Goal: Feedback & Contribution: Leave review/rating

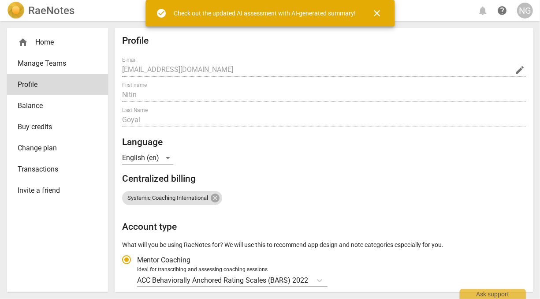
click at [38, 63] on span "Manage Teams" at bounding box center [54, 63] width 73 height 11
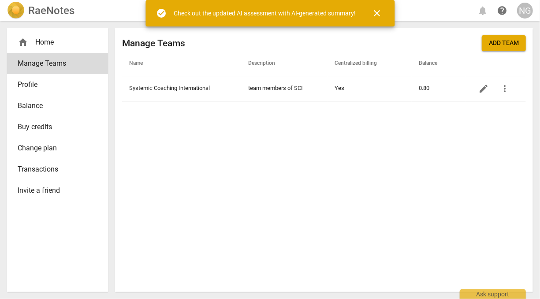
click at [38, 45] on div "home Home" at bounding box center [54, 42] width 73 height 11
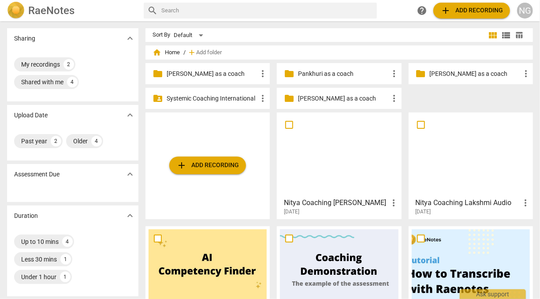
click at [203, 75] on p "[PERSON_NAME] as a coach" at bounding box center [212, 73] width 91 height 9
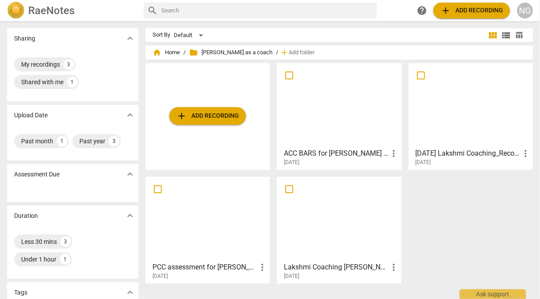
click at [324, 116] on div at bounding box center [339, 105] width 118 height 78
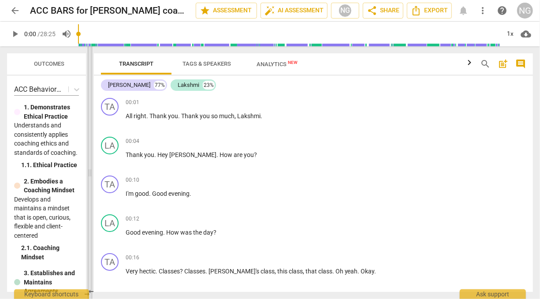
drag, startPoint x: 272, startPoint y: 175, endPoint x: 90, endPoint y: 154, distance: 183.3
click at [90, 154] on span at bounding box center [89, 172] width 5 height 253
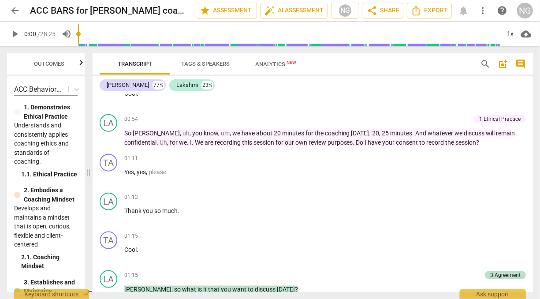
scroll to position [489, 0]
drag, startPoint x: 521, startPoint y: 64, endPoint x: 370, endPoint y: 173, distance: 186.7
click at [521, 64] on span "comment" at bounding box center [521, 64] width 11 height 11
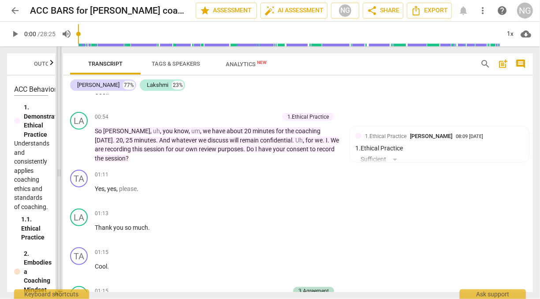
scroll to position [490, 0]
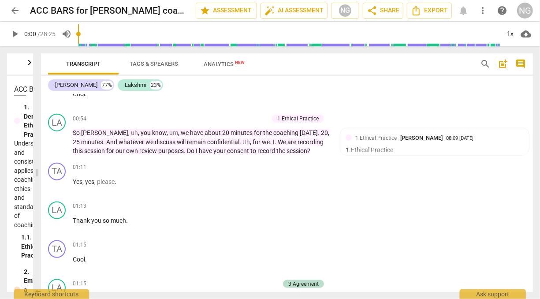
drag, startPoint x: 224, startPoint y: 174, endPoint x: 35, endPoint y: 155, distance: 189.3
click at [35, 155] on span at bounding box center [36, 172] width 5 height 253
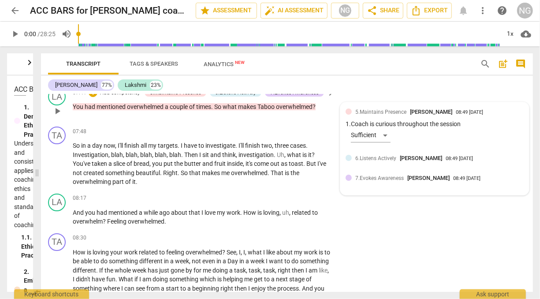
scroll to position [1493, 0]
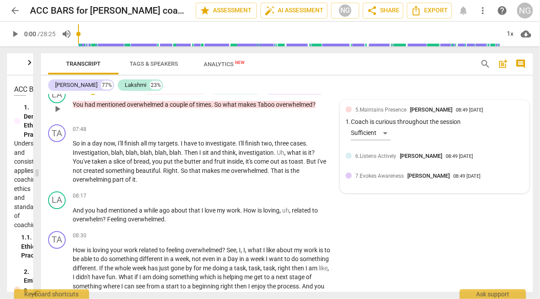
click at [380, 159] on span "6.Listens Actively" at bounding box center [376, 156] width 41 height 6
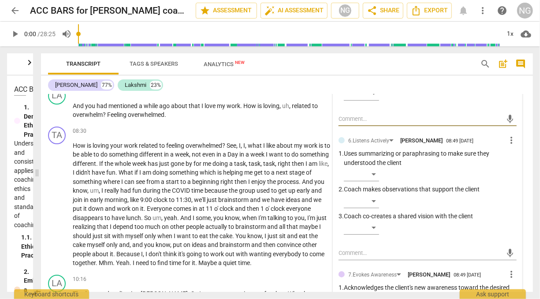
scroll to position [1598, 0]
click at [377, 208] on div "​" at bounding box center [361, 201] width 35 height 14
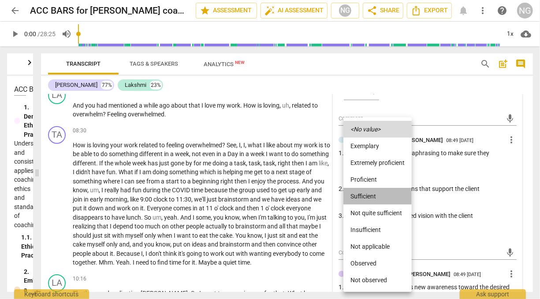
click at [373, 191] on li "Sufficient" at bounding box center [378, 196] width 68 height 17
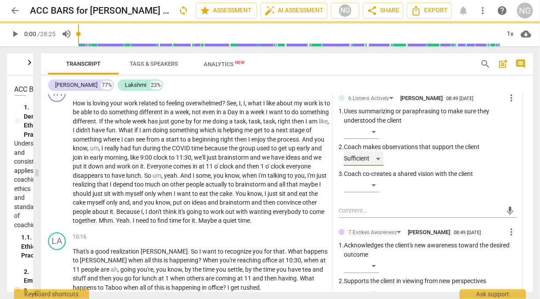
scroll to position [1654, 0]
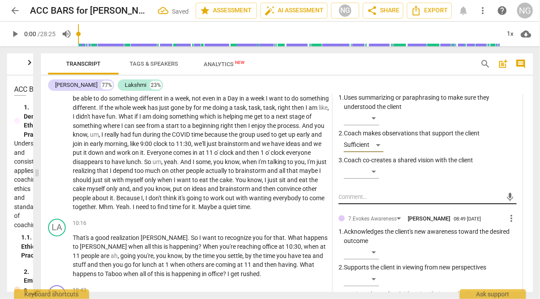
click at [403, 201] on textarea at bounding box center [421, 197] width 164 height 8
type textarea "C"
type textarea "Cl"
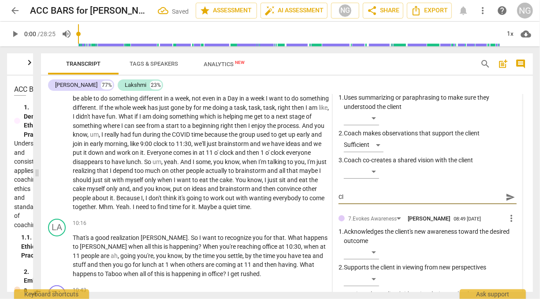
type textarea "Cli"
type textarea "Clie"
type textarea "Clien"
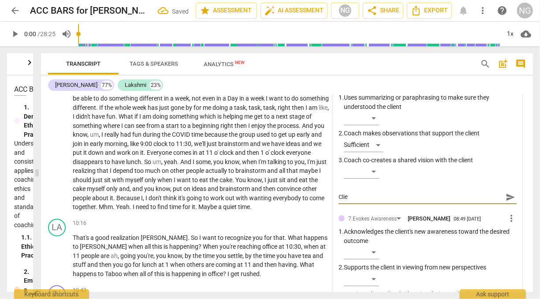
type textarea "Clien"
type textarea "Client"
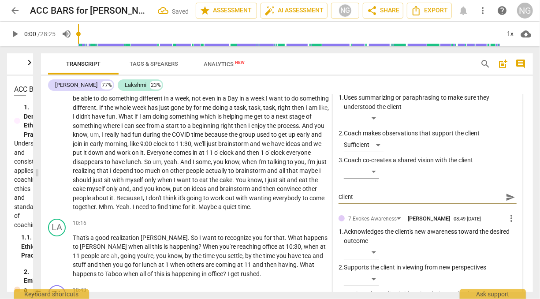
type textarea "Client s"
type textarea "Client sp"
type textarea "Client spe"
type textarea "Client spea"
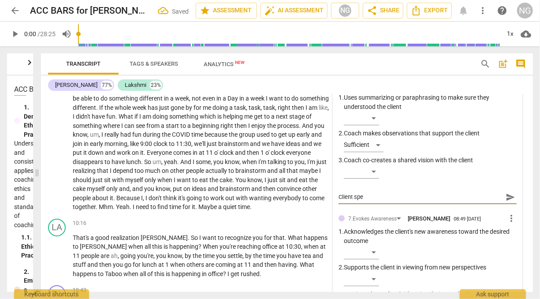
type textarea "Client spea"
type textarea "Client speak"
type textarea "Client speaks"
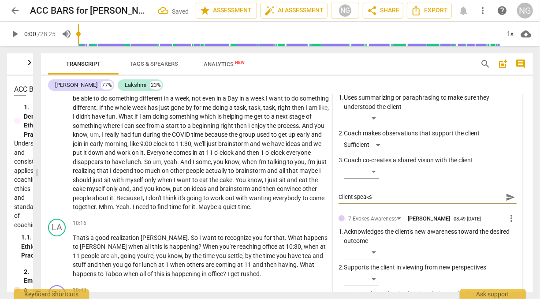
type textarea "Client speaks"
type textarea "Client speaks a"
type textarea "Client speaks ab"
type textarea "Client speaks abo"
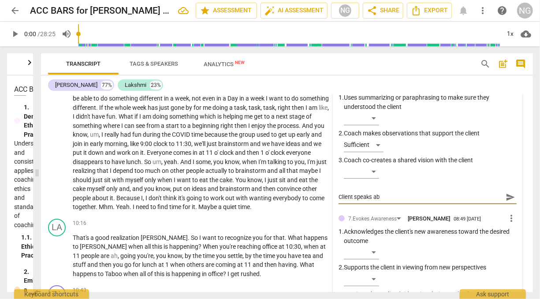
type textarea "Client speaks abo"
type textarea "Client speaks abot"
type textarea "Client speaks abotu"
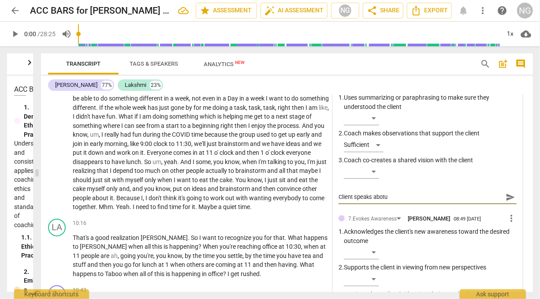
type textarea "Client speaks abotu"
type textarea "Client speaks about"
type textarea "Client speaks abo"
type textarea "Client speaks abou"
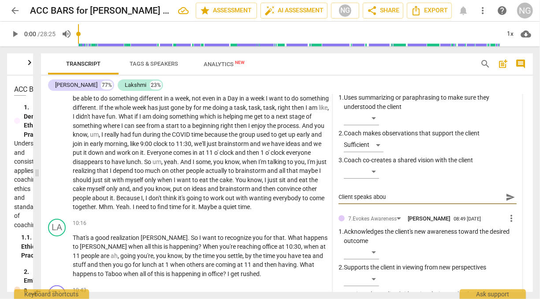
type textarea "Client speaks about"
type textarea "Client speaks about b"
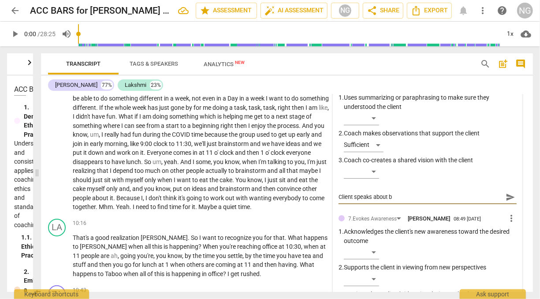
type textarea "Client speaks about be"
type textarea "Client speaks about bei"
type textarea "Client speaks about bein"
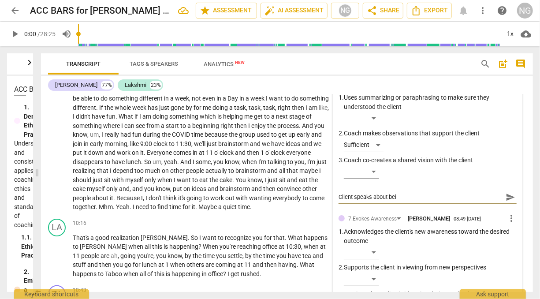
type textarea "Client speaks about bein"
type textarea "Client speaks about being"
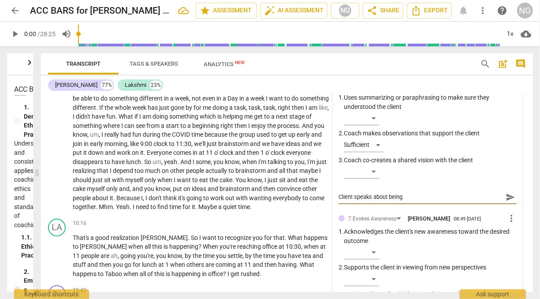
type textarea "Client speaks about being o"
type textarea "Client speaks about being ov"
type textarea "Client speaks about being ove"
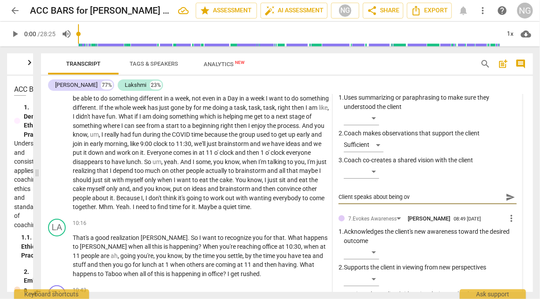
type textarea "Client speaks about being ove"
type textarea "Client speaks about being over"
type textarea "Client speaks about being overw"
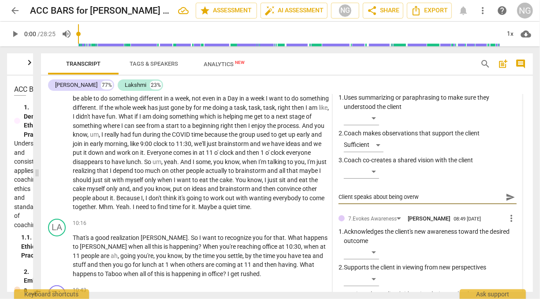
type textarea "Client speaks about being overwh"
type textarea "Client speaks about being overwhe"
type textarea "Client speaks about being overwhel"
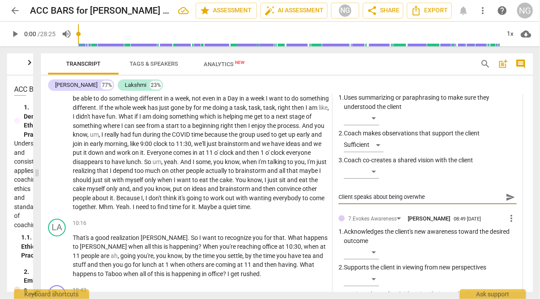
type textarea "Client speaks about being overwhel"
type textarea "Client speaks about being overwhelm"
type textarea "Client speaks about being overwhelme"
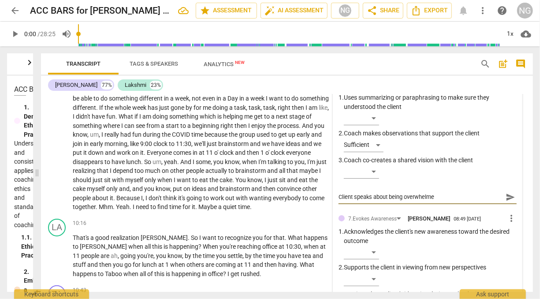
type textarea "Client speaks about being overwhelmed"
type textarea "Client speaks about being overwhelmed m"
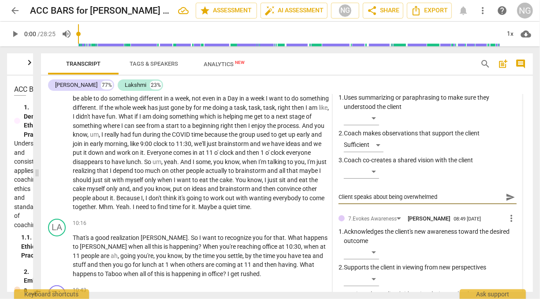
type textarea "Client speaks about being overwhelmed m"
type textarea "Client speaks about being overwhelmed mu"
type textarea "Client speaks about being overwhelmed mut"
type textarea "Client speaks about being overwhelmed mutl"
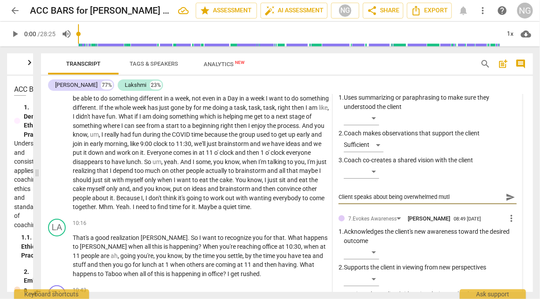
type textarea "Client speaks about being overwhelmed mutli"
type textarea "Client speaks about being overwhelmed mutlip"
type textarea "Client speaks about being overwhelmed mutlipl"
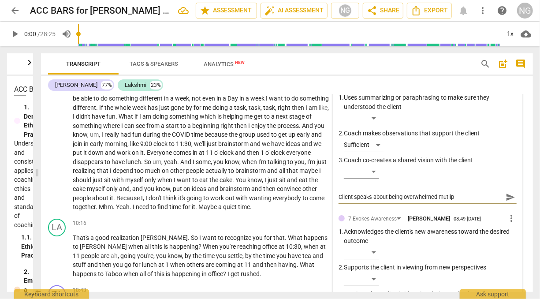
type textarea "Client speaks about being overwhelmed mutlipl"
type textarea "Client speaks about being overwhelmed mutliple"
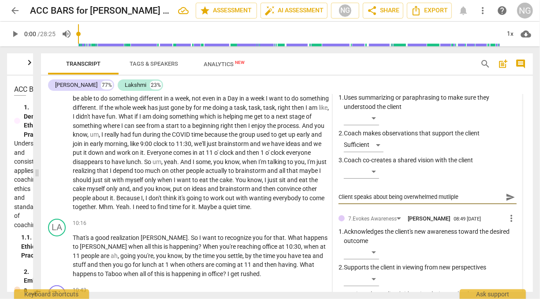
type textarea "Client speaks about being overwhelmed multiple"
type textarea "Client speaks about being overwhelmed multiple timer"
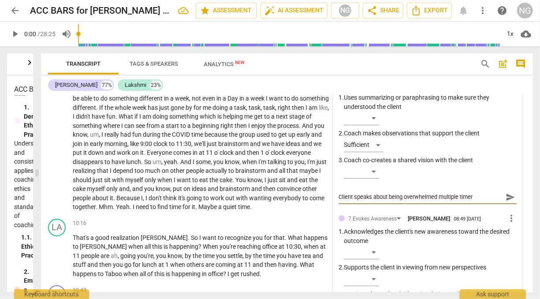
type textarea "Client speaks about being overwhelmed multiple timer"
type textarea "Client speaks about being overwhelmed multiple time"
type textarea "Client speaks about being overwhelmed multiple times"
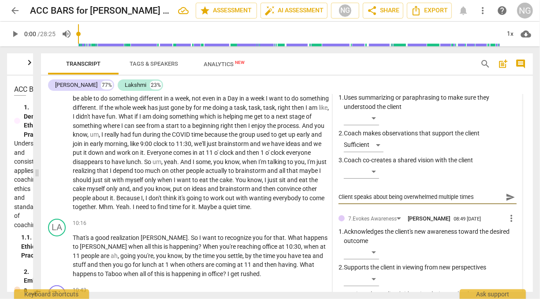
type textarea "Client speaks about being overwhelmed multiple times"
type textarea "Client speaks about being overwhelmed multiple times a"
type textarea "Client speaks about being overwhelmed multiple times an"
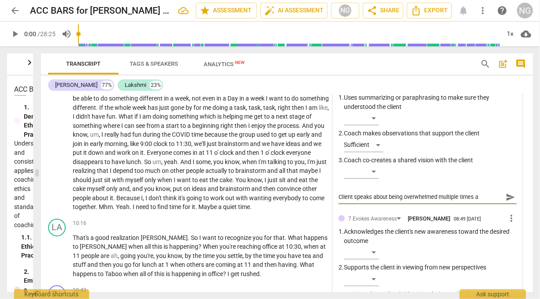
type textarea "Client speaks about being overwhelmed multiple times an"
type textarea "Client speaks about being overwhelmed multiple times and"
type textarea "Client speaks about being overwhelmed multiple times and c"
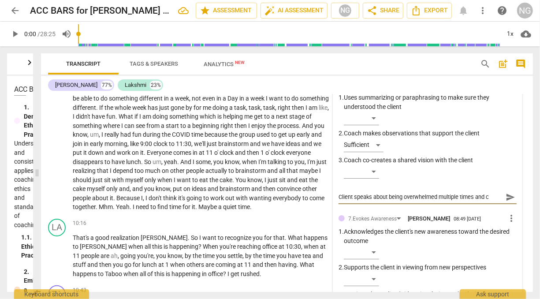
type textarea "Client speaks about being overwhelmed multiple times and co"
type textarea "Client speaks about being overwhelmed multiple times and coc"
type textarea "Client speaks about being overwhelmed multiple times and coch"
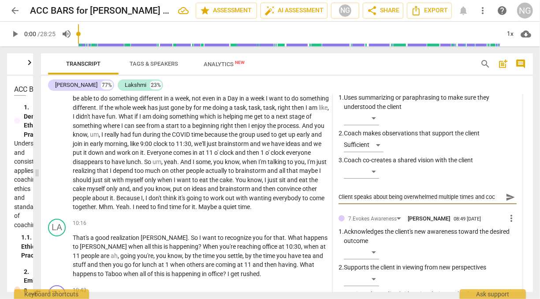
type textarea "Client speaks about being overwhelmed multiple times and coch"
type textarea "Client speaks about being overwhelmed multiple times and coc"
type textarea "Client speaks about being overwhelmed multiple times and coa"
type textarea "Client speaks about being overwhelmed multiple times and coac"
type textarea "Client speaks about being overwhelmed multiple times and coach"
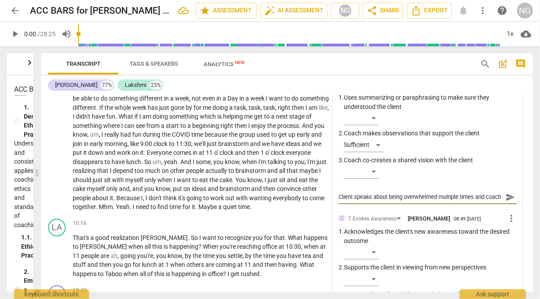
type textarea "Client speaks about being overwhelmed multiple times and coach"
type textarea "Client speaks about being overwhelmed multiple times and coach s"
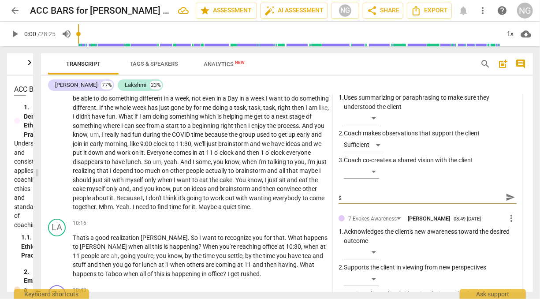
type textarea "Client speaks about being overwhelmed multiple times and coach su"
type textarea "Client speaks about being overwhelmed multiple times and coach sup"
type textarea "Client speaks about being overwhelmed multiple times and coach [PERSON_NAME]"
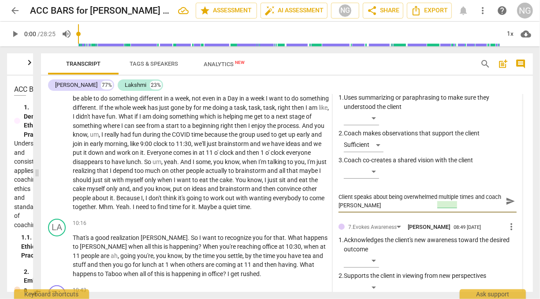
type textarea "Client speaks about being overwhelmed multiple times and coach suppor"
type textarea "Client speaks about being overwhelmed multiple times and coach support"
type textarea "Client speaks about being overwhelmed multiple times and coach supports"
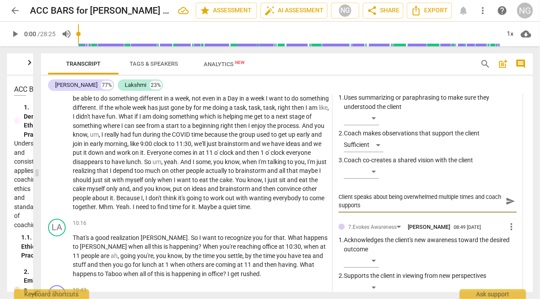
type textarea "Client speaks about being overwhelmed multiple times and coach supports"
type textarea "Client speaks about being overwhelmed multiple times and coach supports b"
type textarea "Client speaks about being overwhelmed multiple times and coach supports by"
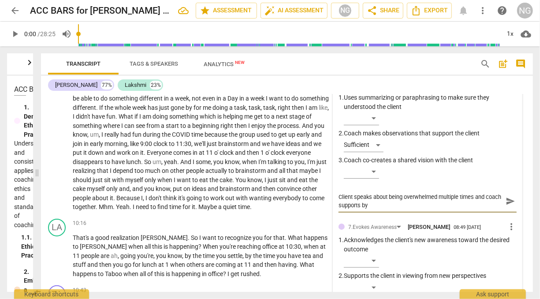
type textarea "Client speaks about being overwhelmed multiple times and coach supports by"
type textarea "Client speaks about being overwhelmed multiple times and coach supports by e"
type textarea "Client speaks about being overwhelmed multiple times and coach supports by ex"
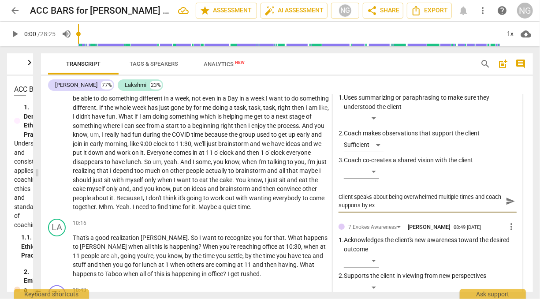
type textarea "Client speaks about being overwhelmed multiple times and coach supports by exp"
type textarea "Client speaks about being overwhelmed multiple times and coach supports by expl"
type textarea "Client speaks about being overwhelmed multiple times and coach supports by explo"
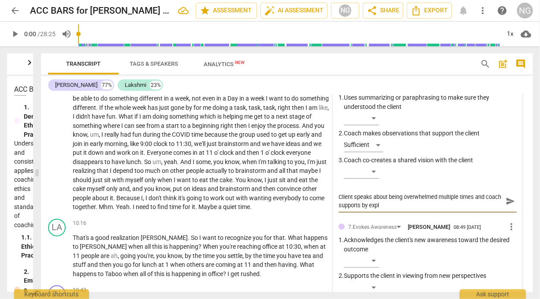
type textarea "Client speaks about being overwhelmed multiple times and coach supports by explo"
type textarea "Client speaks about being overwhelmed multiple times and coach supports by expl…"
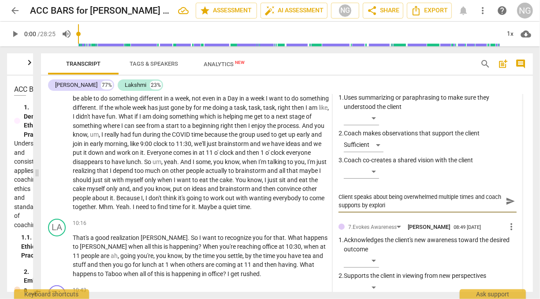
type textarea "Client speaks about being overwhelmed multiple times and coach supports by expl…"
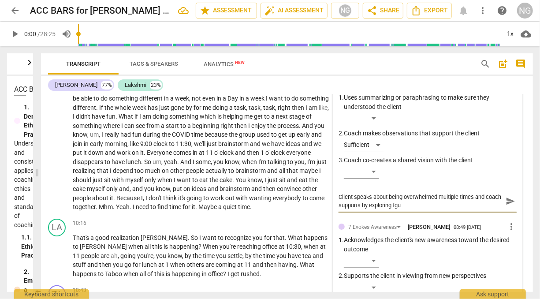
type textarea "Client speaks about being overwhelmed multiple times and coach supports by expl…"
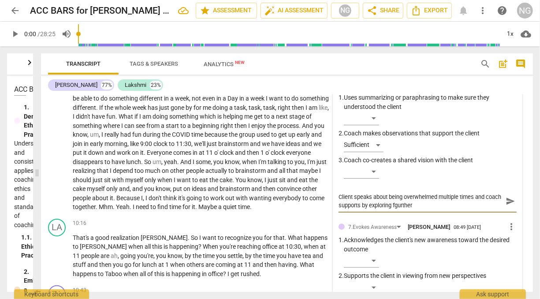
type textarea "Client speaks about being overwhelmed multiple times and coach supports by expl…"
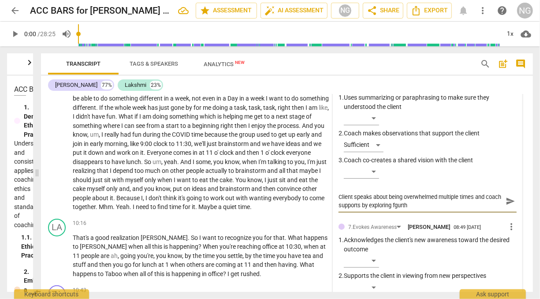
type textarea "Client speaks about being overwhelmed multiple times and coach supports by expl…"
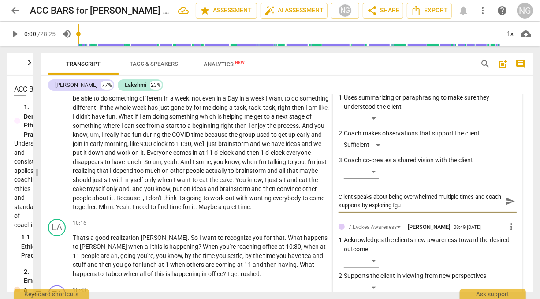
type textarea "Client speaks about being overwhelmed multiple times and coach supports by expl…"
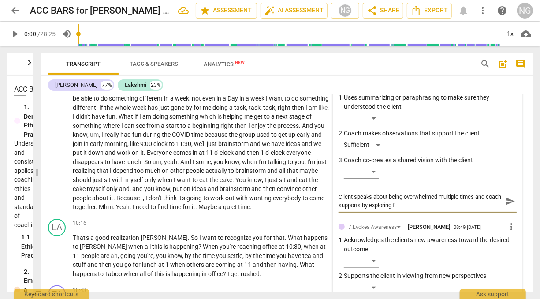
type textarea "Client speaks about being overwhelmed multiple times and coach supports by expl…"
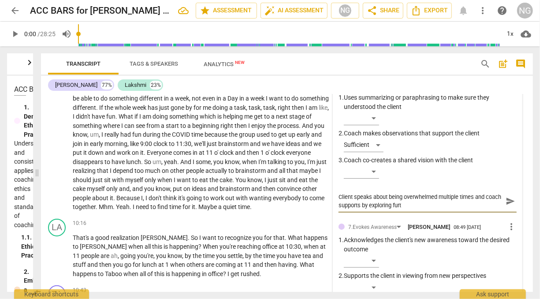
type textarea "Client speaks about being overwhelmed multiple times and coach supports by expl…"
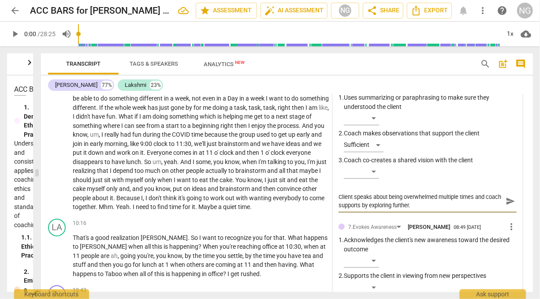
type textarea "Client speaks about being overwhelmed multiple times and coach supports by expl…"
click at [506, 206] on span "send" at bounding box center [511, 201] width 10 height 10
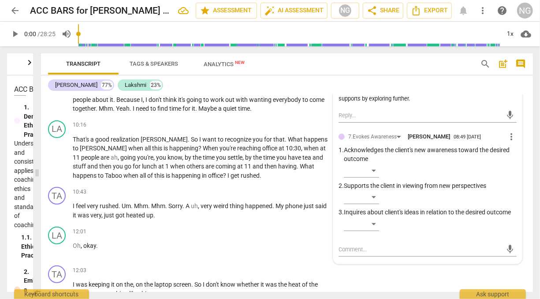
scroll to position [1752, 0]
click at [372, 231] on div "​" at bounding box center [361, 224] width 35 height 14
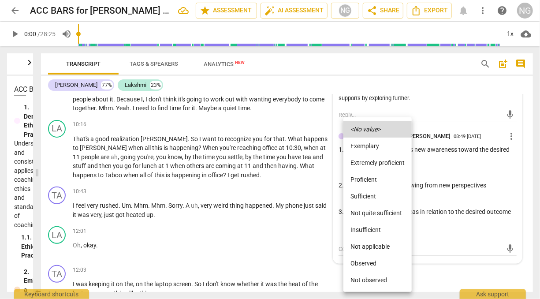
click at [371, 192] on li "Sufficient" at bounding box center [378, 196] width 68 height 17
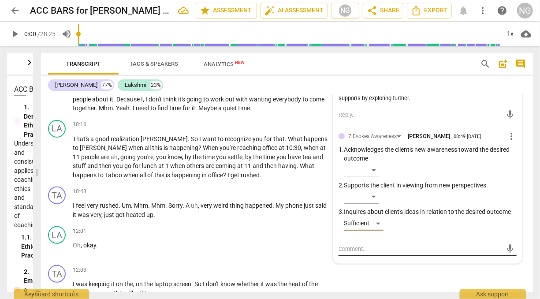
click at [378, 253] on textarea at bounding box center [421, 249] width 164 height 8
type textarea "C"
type textarea "Cl"
type textarea "Cle"
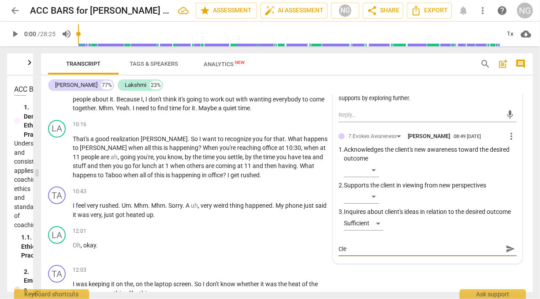
type textarea "Clei"
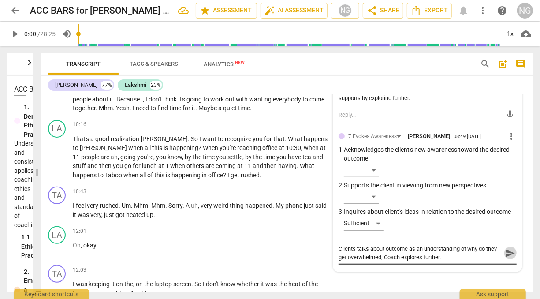
click at [508, 258] on span "send" at bounding box center [511, 253] width 10 height 10
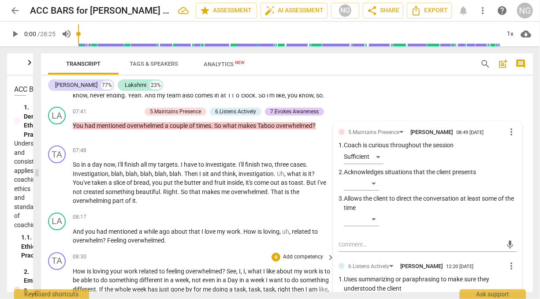
scroll to position [1471, 0]
click at [253, 178] on span "investigation" at bounding box center [256, 174] width 35 height 7
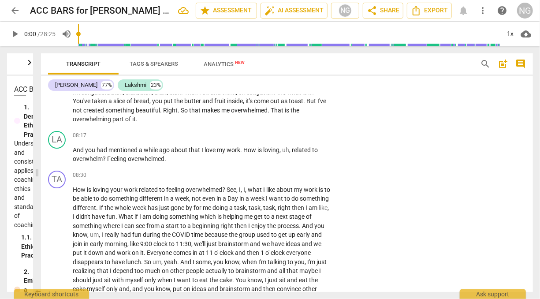
scroll to position [1554, 0]
click at [299, 139] on p "Add competency" at bounding box center [303, 135] width 42 height 8
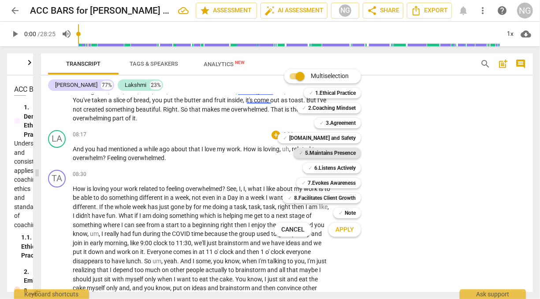
click at [325, 153] on b "5.Maintains Presence" at bounding box center [330, 153] width 51 height 11
click at [330, 164] on b "6.Listens Actively" at bounding box center [334, 168] width 41 height 11
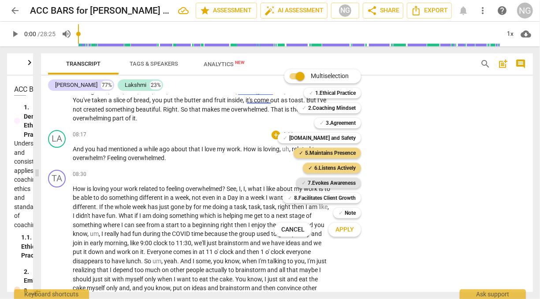
click at [332, 181] on b "7.Evokes Awareness" at bounding box center [332, 183] width 48 height 11
click at [348, 232] on span "Apply" at bounding box center [345, 229] width 19 height 9
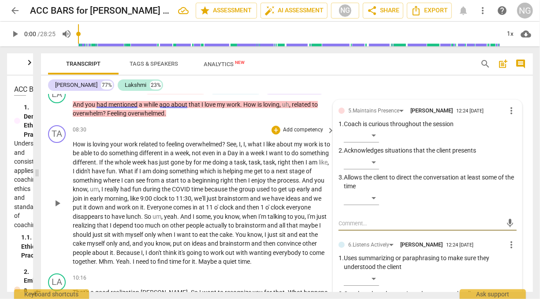
scroll to position [1599, 0]
click at [374, 169] on div "​" at bounding box center [361, 162] width 35 height 14
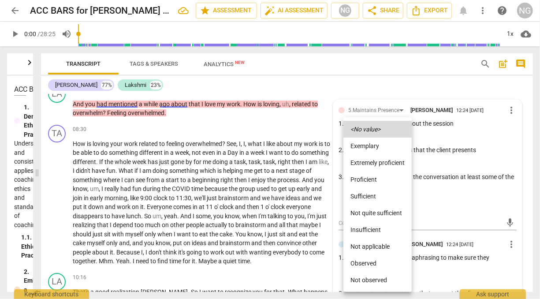
click at [278, 191] on div at bounding box center [270, 149] width 540 height 299
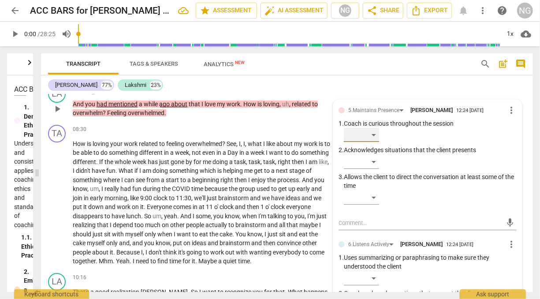
click at [373, 142] on div "​" at bounding box center [361, 135] width 35 height 14
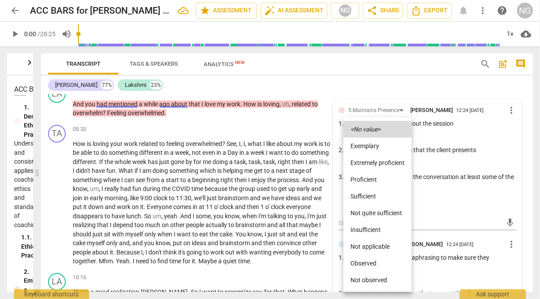
click at [232, 228] on div at bounding box center [270, 149] width 540 height 299
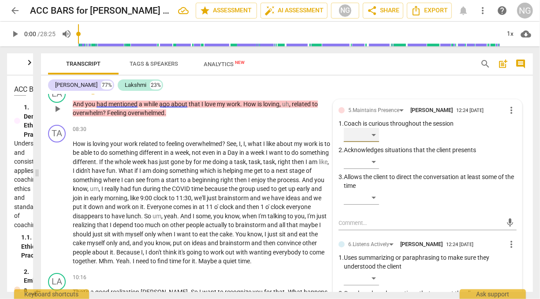
click at [374, 142] on div "​" at bounding box center [361, 135] width 35 height 14
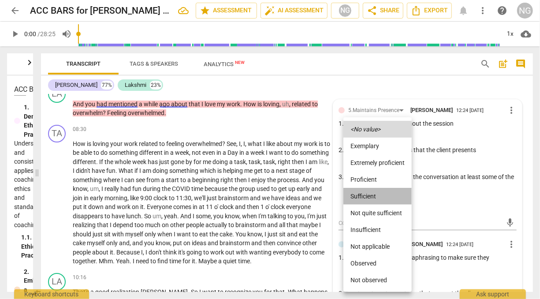
click at [370, 194] on li "Sufficient" at bounding box center [378, 196] width 68 height 17
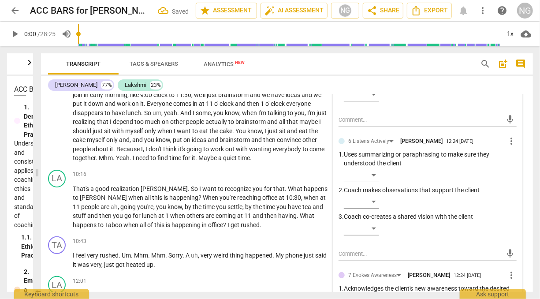
scroll to position [1714, 0]
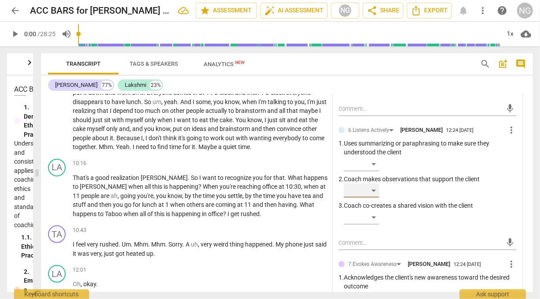
click at [373, 198] on div "​" at bounding box center [361, 190] width 35 height 14
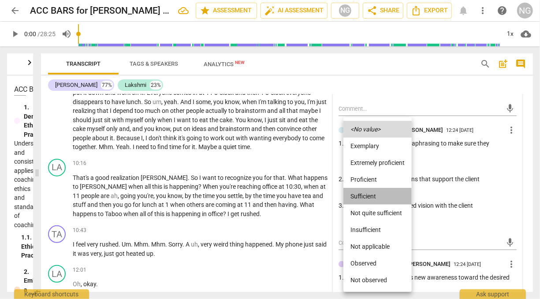
click at [367, 194] on li "Sufficient" at bounding box center [378, 196] width 68 height 17
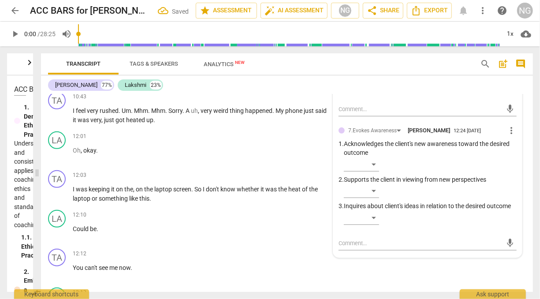
scroll to position [1848, 0]
click at [374, 198] on div "​" at bounding box center [361, 190] width 35 height 14
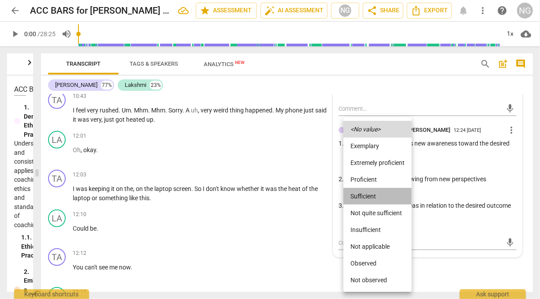
click at [369, 192] on li "Sufficient" at bounding box center [378, 196] width 68 height 17
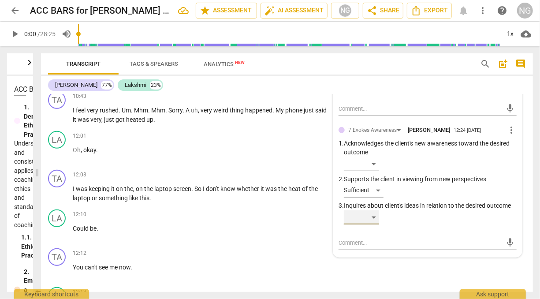
click at [373, 225] on div "​" at bounding box center [361, 217] width 35 height 14
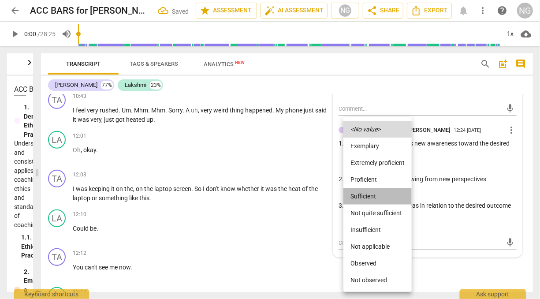
click at [366, 197] on li "Sufficient" at bounding box center [378, 196] width 68 height 17
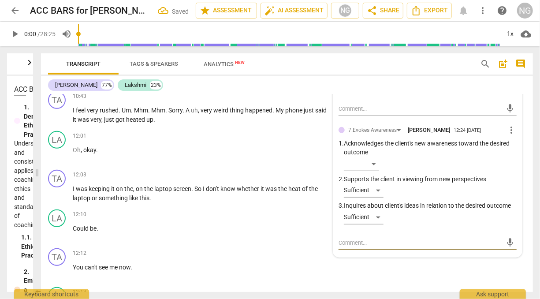
click at [401, 247] on textarea at bounding box center [421, 243] width 164 height 8
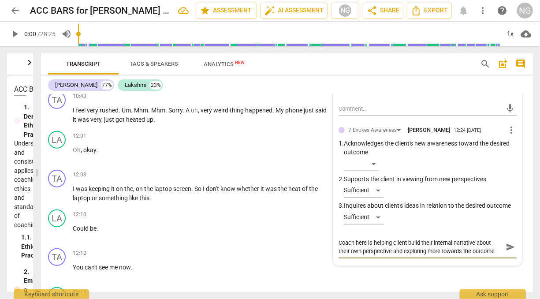
scroll to position [0, 0]
click at [508, 252] on span "send" at bounding box center [511, 247] width 10 height 10
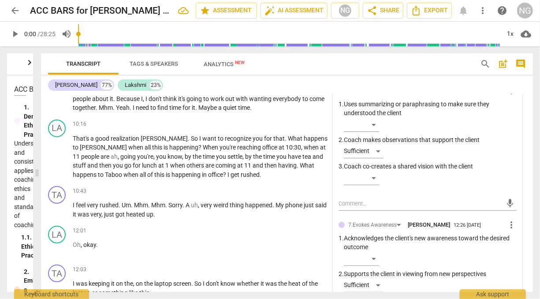
scroll to position [1754, 0]
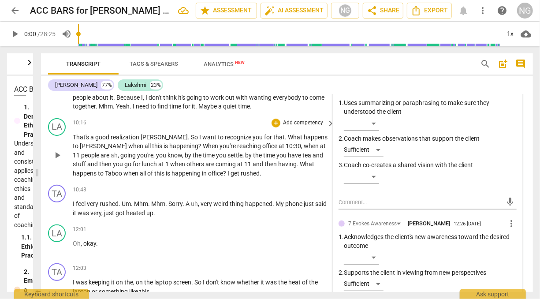
click at [105, 177] on span "to" at bounding box center [101, 173] width 7 height 7
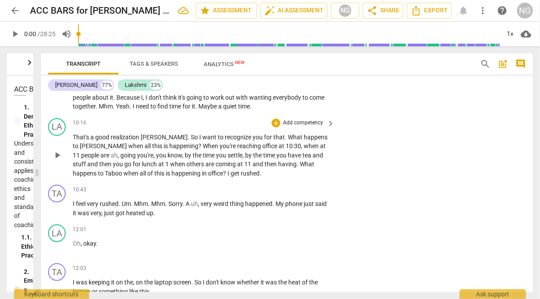
click at [319, 127] on p "Add competency" at bounding box center [303, 123] width 42 height 8
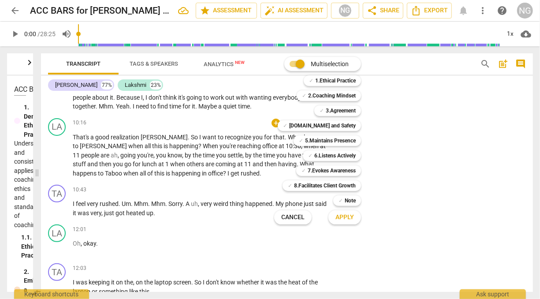
click at [185, 200] on div at bounding box center [270, 149] width 540 height 299
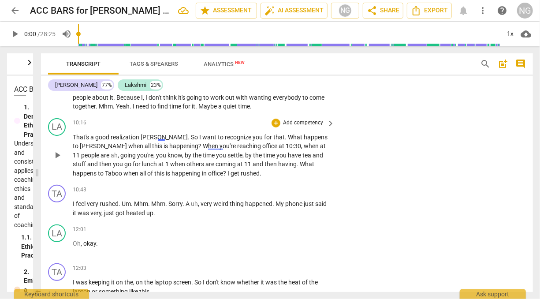
click at [310, 127] on p "Add competency" at bounding box center [303, 123] width 42 height 8
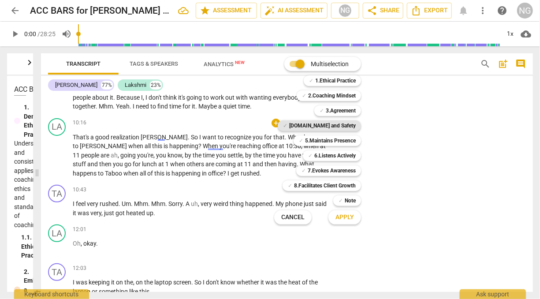
click at [322, 123] on b "[DOMAIN_NAME] and Safety" at bounding box center [322, 125] width 67 height 11
click at [320, 138] on b "5.Maintains Presence" at bounding box center [330, 140] width 51 height 11
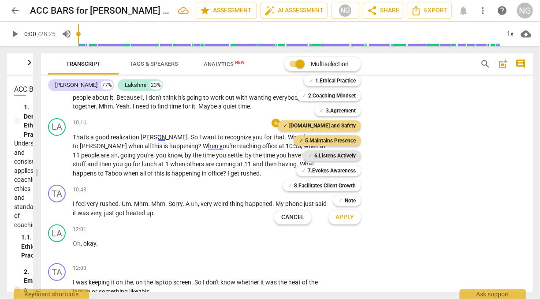
click at [324, 154] on b "6.Listens Actively" at bounding box center [334, 155] width 41 height 11
click at [326, 168] on b "7.Evokes Awareness" at bounding box center [332, 170] width 48 height 11
click at [347, 221] on span "Apply" at bounding box center [345, 217] width 19 height 9
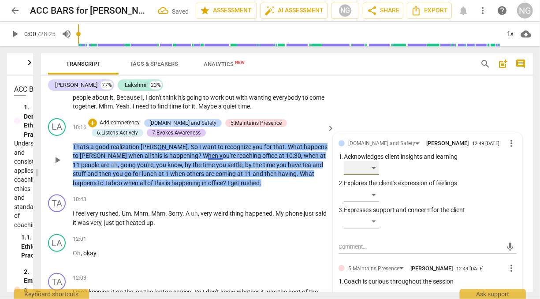
click at [374, 175] on div "​" at bounding box center [361, 168] width 35 height 14
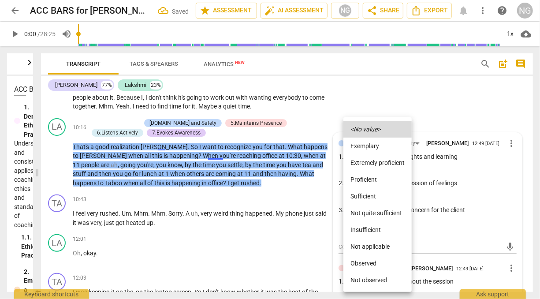
click at [362, 195] on li "Sufficient" at bounding box center [378, 196] width 68 height 17
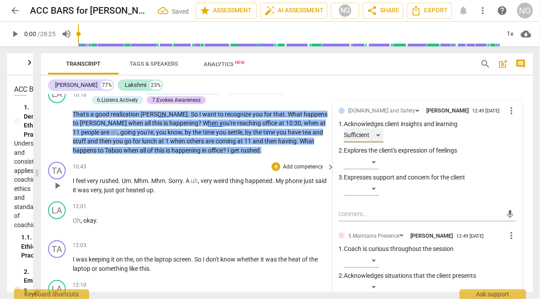
scroll to position [1789, 0]
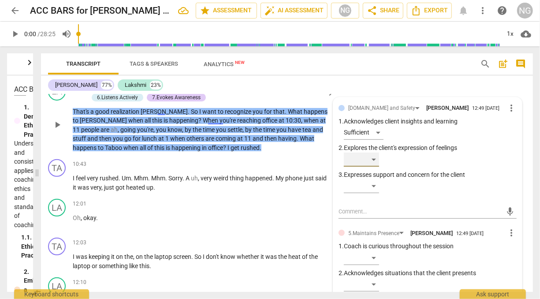
click at [375, 167] on div "​" at bounding box center [361, 160] width 35 height 14
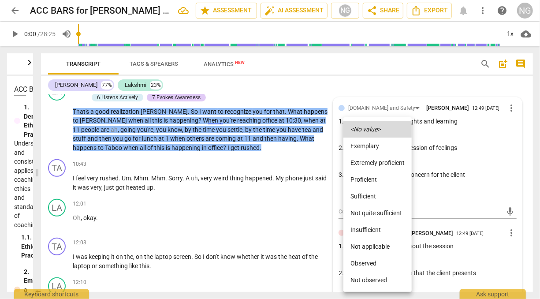
click at [369, 197] on li "Sufficient" at bounding box center [378, 196] width 68 height 17
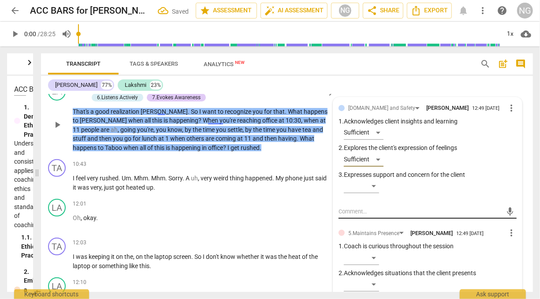
click at [371, 216] on textarea at bounding box center [421, 211] width 164 height 8
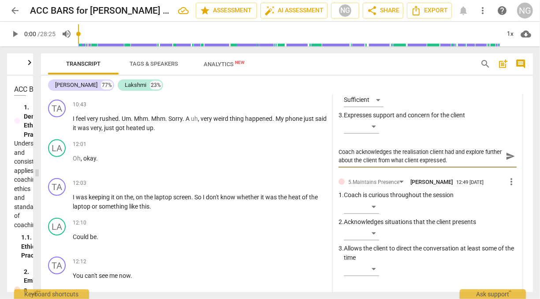
scroll to position [1849, 0]
click at [374, 213] on div "​" at bounding box center [361, 206] width 35 height 14
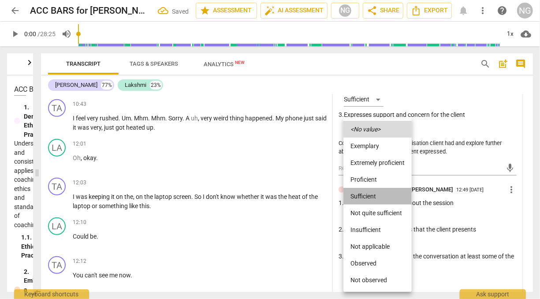
click at [375, 192] on li "Sufficient" at bounding box center [378, 196] width 68 height 17
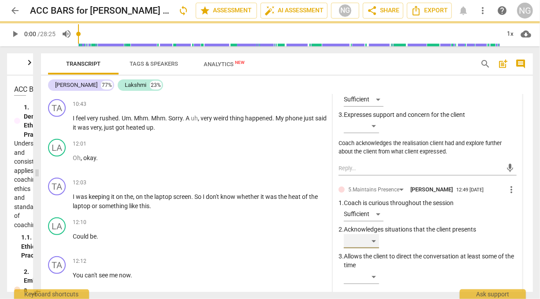
click at [374, 248] on div "​" at bounding box center [361, 241] width 35 height 14
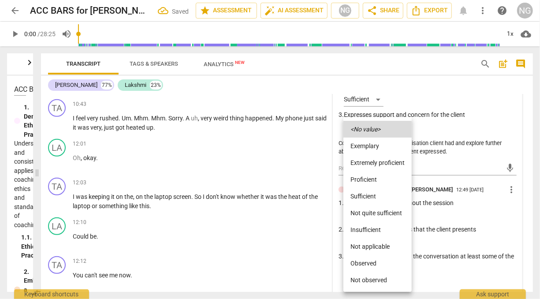
click at [373, 192] on li "Sufficient" at bounding box center [378, 196] width 68 height 17
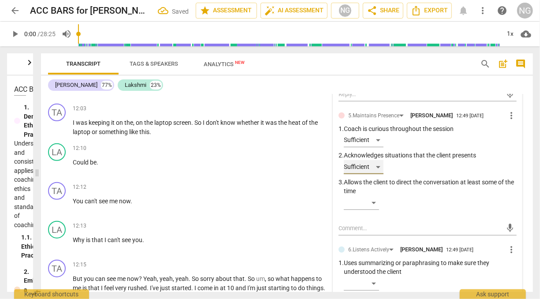
scroll to position [1924, 0]
click at [401, 232] on textarea at bounding box center [421, 228] width 164 height 8
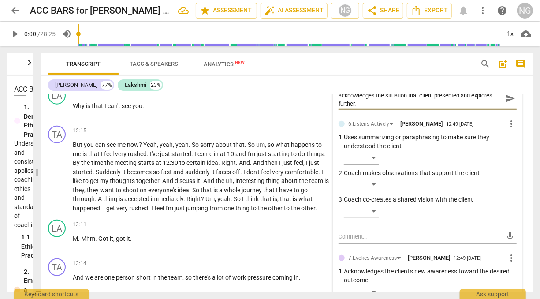
scroll to position [2058, 0]
click at [373, 191] on div "​" at bounding box center [361, 184] width 35 height 14
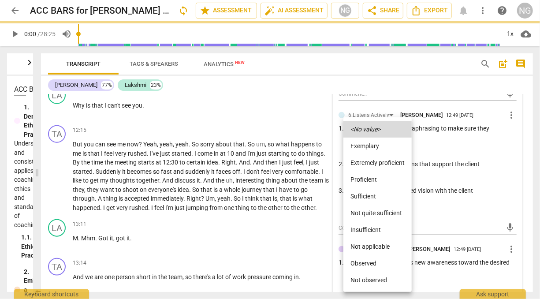
scroll to position [0, 0]
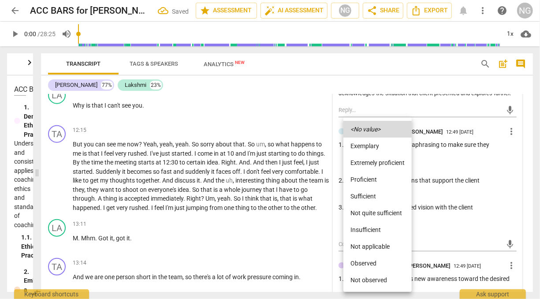
click at [373, 199] on li "Sufficient" at bounding box center [378, 196] width 68 height 17
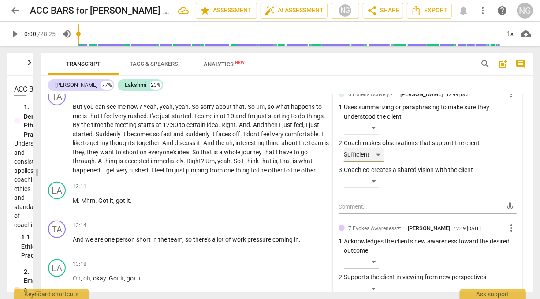
scroll to position [2150, 0]
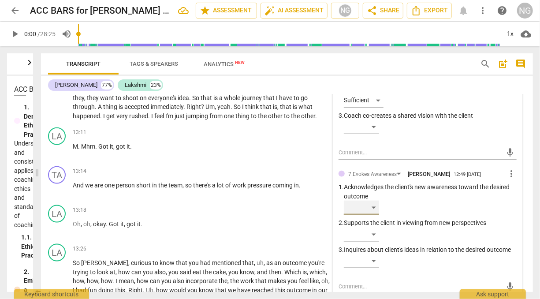
click at [370, 215] on div "​" at bounding box center [361, 208] width 35 height 14
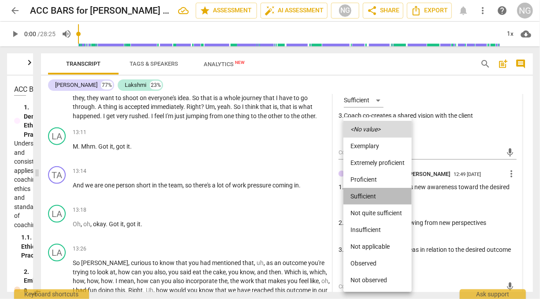
click at [370, 199] on li "Sufficient" at bounding box center [378, 196] width 68 height 17
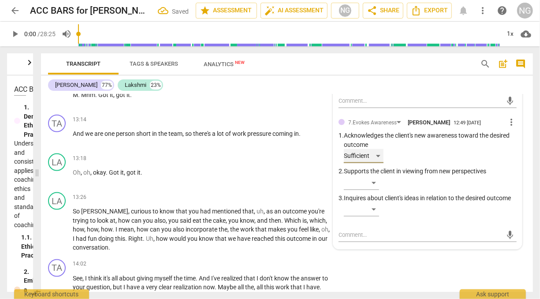
scroll to position [2208, 0]
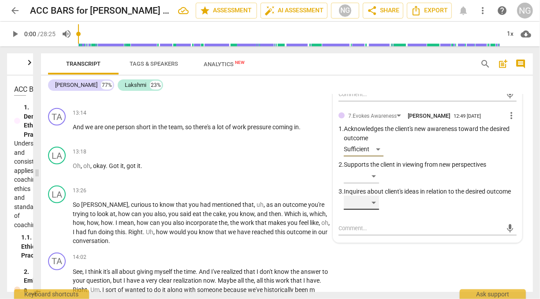
click at [374, 210] on div "​" at bounding box center [361, 203] width 35 height 14
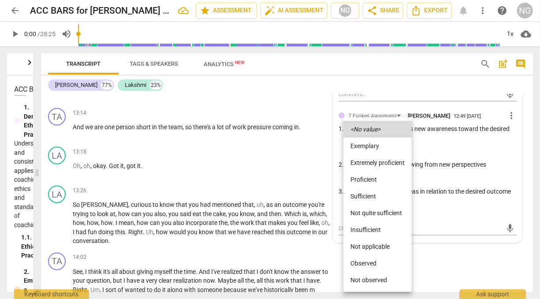
click at [372, 196] on li "Sufficient" at bounding box center [378, 196] width 68 height 17
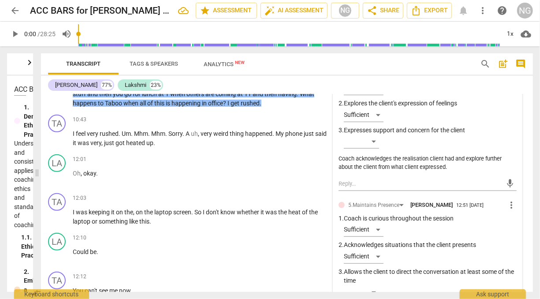
scroll to position [1869, 0]
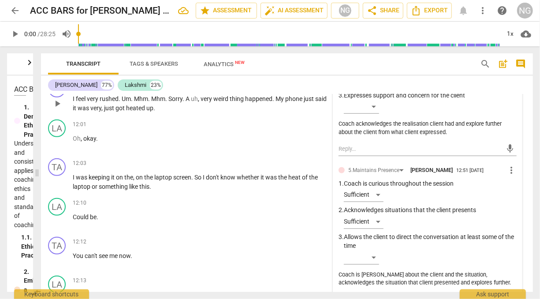
click at [233, 102] on span "thing" at bounding box center [237, 98] width 15 height 7
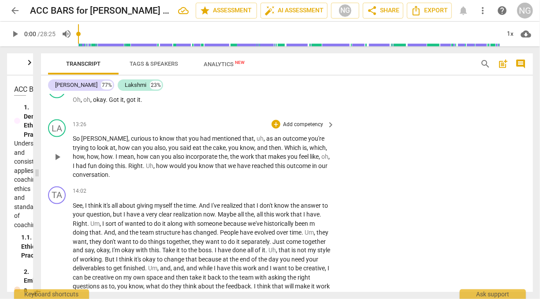
scroll to position [2257, 0]
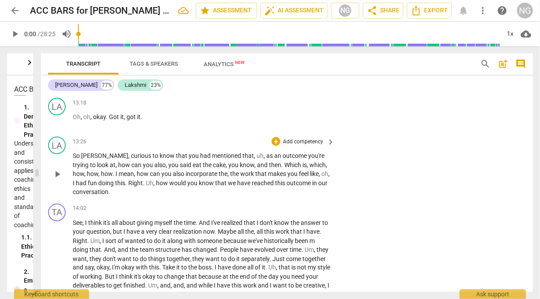
click at [311, 146] on p "Add competency" at bounding box center [303, 142] width 42 height 8
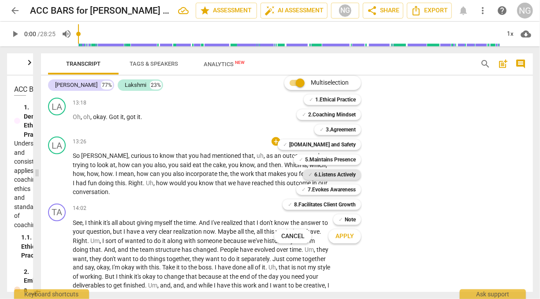
click at [322, 172] on b "6.Listens Actively" at bounding box center [334, 174] width 41 height 11
click at [330, 129] on b "3.Agreement" at bounding box center [341, 129] width 30 height 11
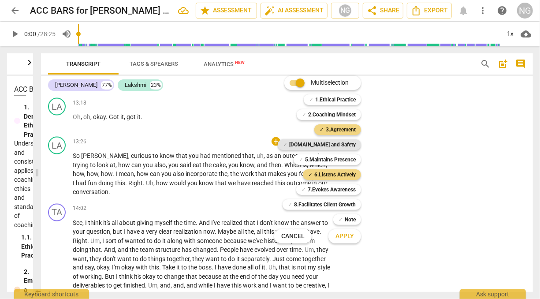
click at [328, 146] on b "[DOMAIN_NAME] and Safety" at bounding box center [322, 144] width 67 height 11
click at [338, 150] on div "✓ [DOMAIN_NAME] and Safety 4" at bounding box center [324, 144] width 100 height 15
click at [337, 159] on b "5.Maintains Presence" at bounding box center [330, 159] width 51 height 11
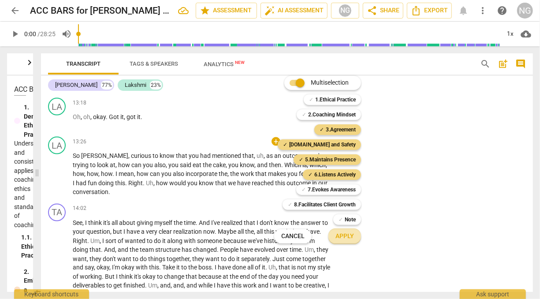
click at [348, 242] on button "Apply" at bounding box center [345, 236] width 33 height 16
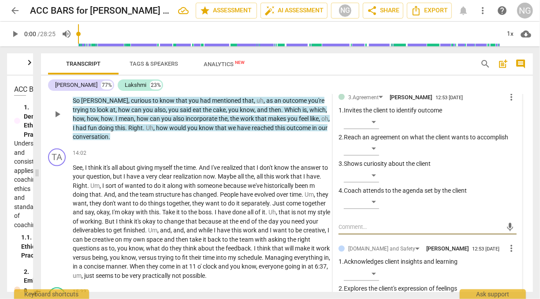
scroll to position [2323, 0]
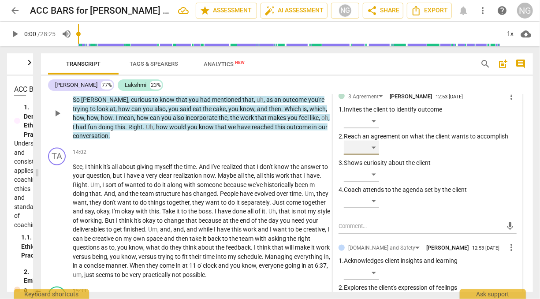
click at [377, 155] on div "​" at bounding box center [361, 148] width 35 height 14
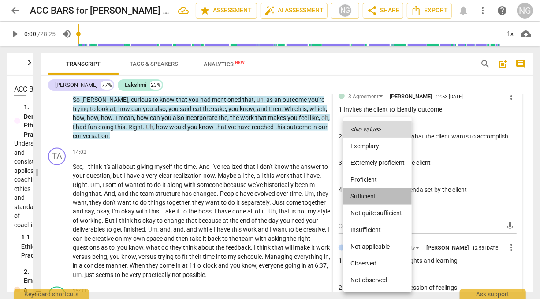
click at [367, 193] on li "Sufficient" at bounding box center [378, 196] width 68 height 17
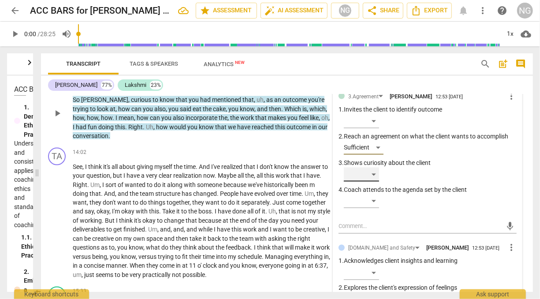
click at [374, 182] on div "​" at bounding box center [361, 175] width 35 height 14
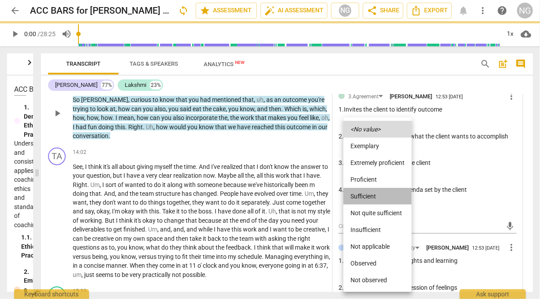
click at [374, 193] on li "Sufficient" at bounding box center [378, 196] width 68 height 17
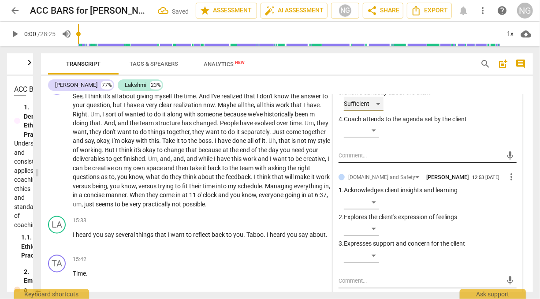
scroll to position [2394, 0]
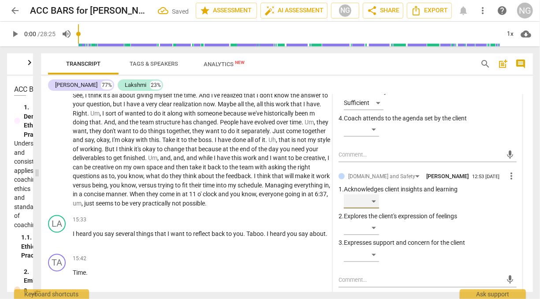
click at [375, 209] on div "​" at bounding box center [361, 202] width 35 height 14
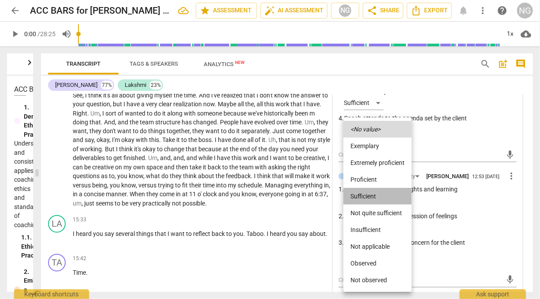
click at [377, 191] on li "Sufficient" at bounding box center [378, 196] width 68 height 17
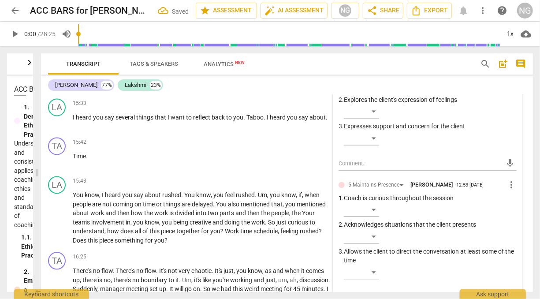
scroll to position [2544, 0]
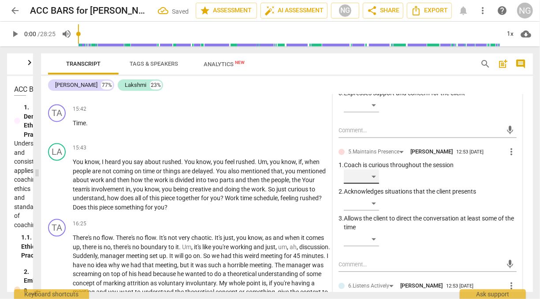
click at [370, 183] on div "​" at bounding box center [361, 176] width 35 height 14
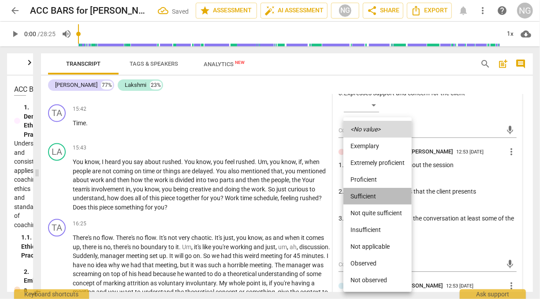
click at [370, 192] on li "Sufficient" at bounding box center [378, 196] width 68 height 17
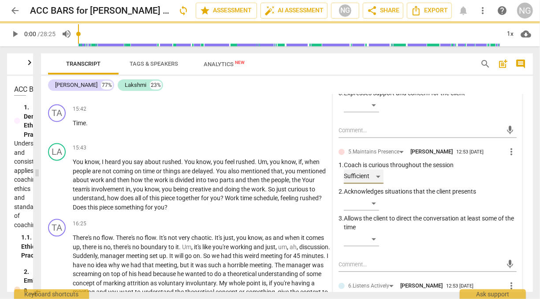
click at [377, 183] on div "Sufficient" at bounding box center [364, 176] width 40 height 14
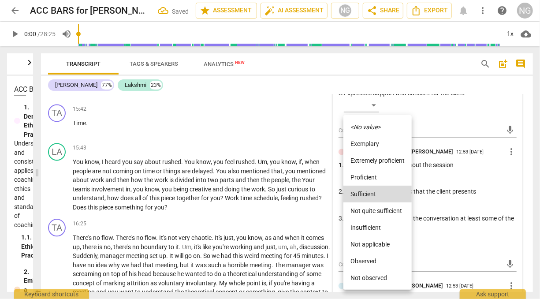
click at [380, 127] on icon "<No value>" at bounding box center [366, 127] width 30 height 6
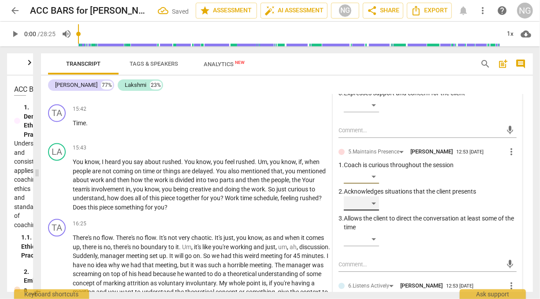
click at [373, 210] on div "​" at bounding box center [361, 203] width 35 height 14
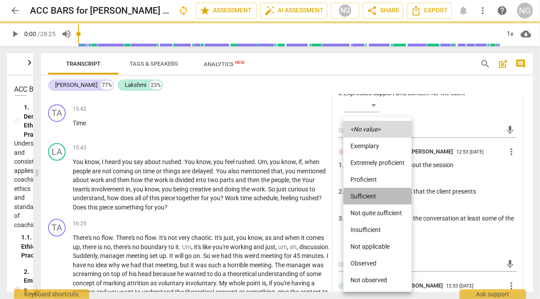
click at [372, 196] on li "Sufficient" at bounding box center [378, 196] width 68 height 17
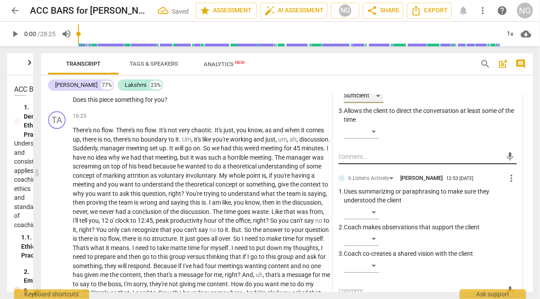
scroll to position [2685, 0]
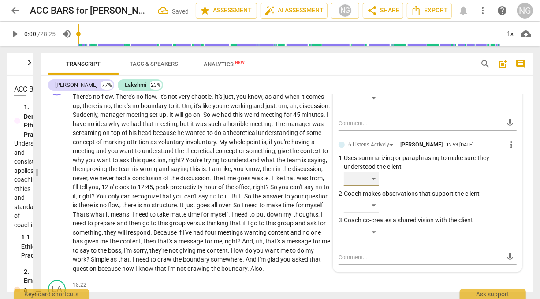
click at [371, 186] on div "​" at bounding box center [361, 179] width 35 height 14
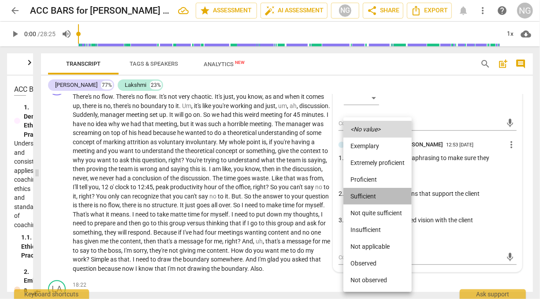
click at [371, 195] on li "Sufficient" at bounding box center [378, 196] width 68 height 17
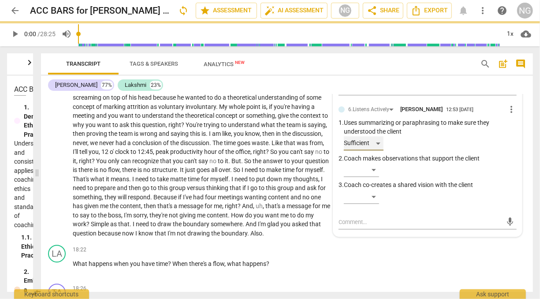
scroll to position [2721, 0]
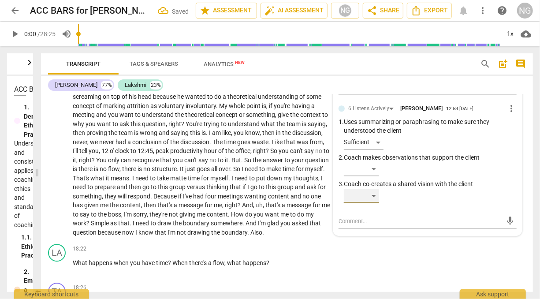
click at [377, 203] on div "​" at bounding box center [361, 196] width 35 height 14
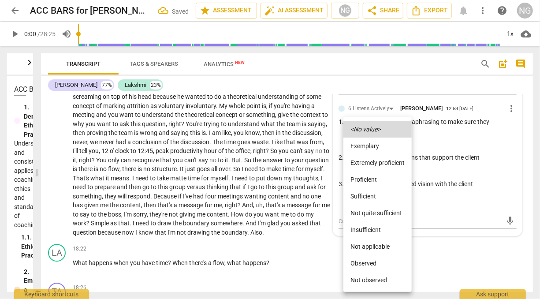
click at [370, 195] on li "Sufficient" at bounding box center [378, 196] width 68 height 17
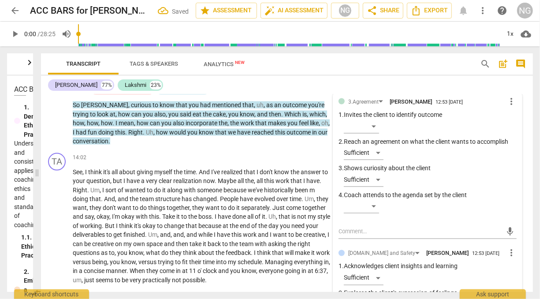
scroll to position [2315, 0]
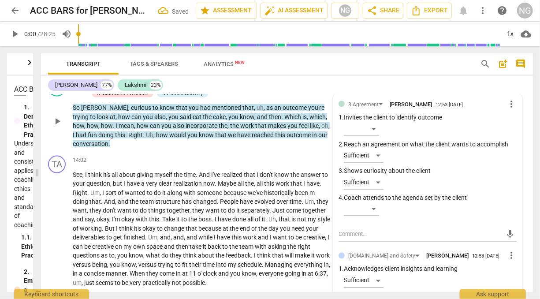
click at [235, 149] on p "So [PERSON_NAME] , curious to know that you had mentioned that , uh , as an out…" at bounding box center [202, 125] width 258 height 45
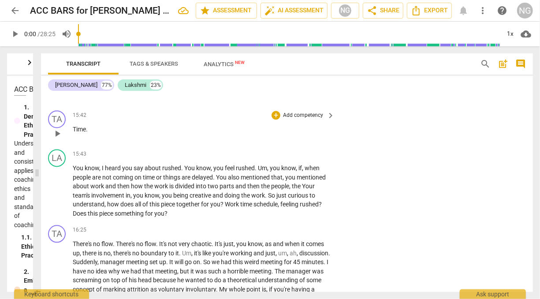
scroll to position [2538, 0]
click at [307, 158] on p "Add competency" at bounding box center [303, 154] width 42 height 8
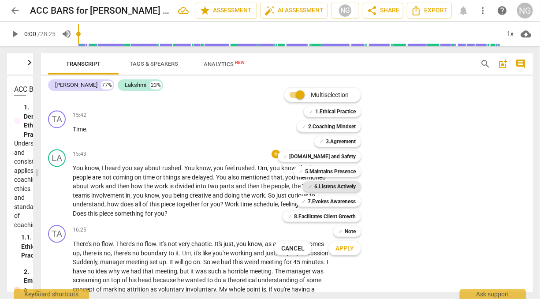
click at [323, 184] on b "6.Listens Actively" at bounding box center [334, 186] width 41 height 11
click at [322, 197] on b "7.Evokes Awareness" at bounding box center [332, 201] width 48 height 11
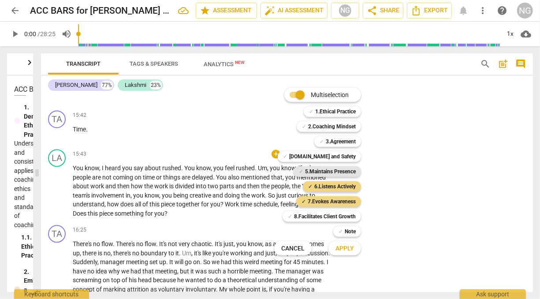
click at [333, 172] on b "5.Maintains Presence" at bounding box center [330, 171] width 51 height 11
click at [344, 245] on span "Apply" at bounding box center [345, 248] width 19 height 9
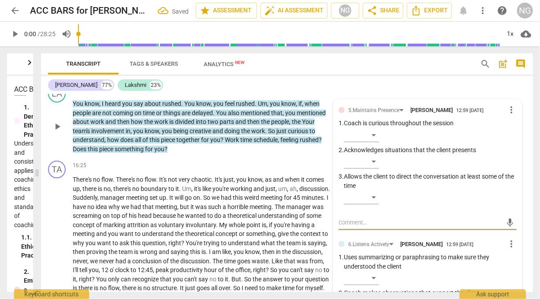
scroll to position [2602, 0]
click at [374, 142] on div "​" at bounding box center [361, 135] width 35 height 14
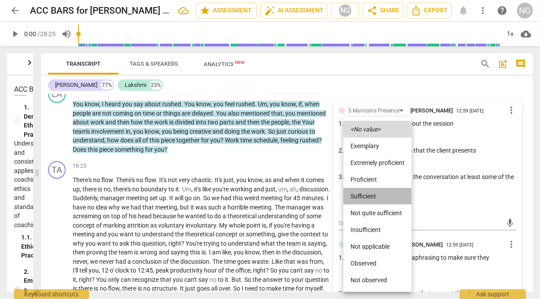
click at [363, 195] on li "Sufficient" at bounding box center [378, 196] width 68 height 17
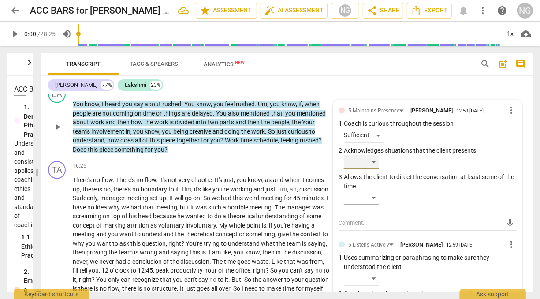
click at [371, 169] on div "​" at bounding box center [361, 162] width 35 height 14
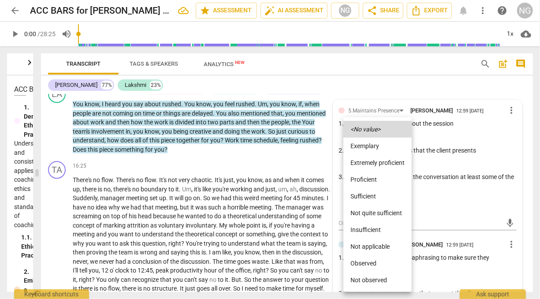
click at [448, 170] on div at bounding box center [270, 149] width 540 height 299
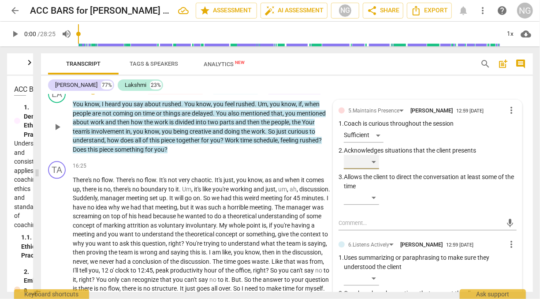
click at [374, 169] on div "​" at bounding box center [361, 162] width 35 height 14
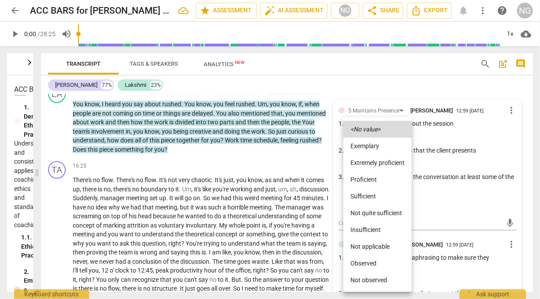
click at [369, 197] on li "Sufficient" at bounding box center [378, 196] width 68 height 17
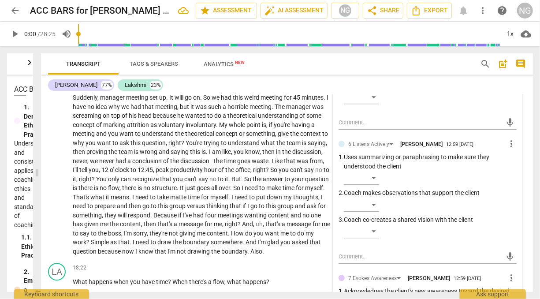
scroll to position [2703, 0]
click at [374, 184] on div "​" at bounding box center [361, 177] width 35 height 14
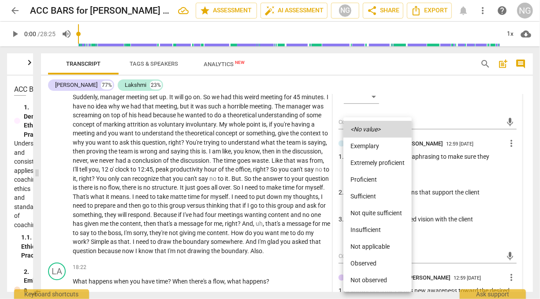
click at [374, 195] on li "Sufficient" at bounding box center [378, 196] width 68 height 17
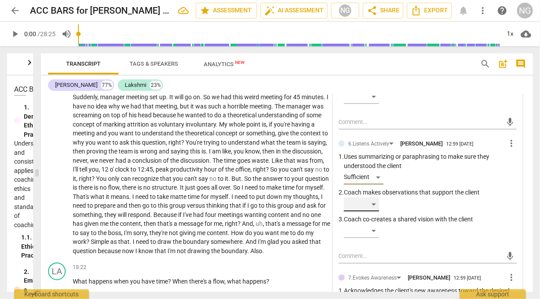
click at [374, 211] on div "​" at bounding box center [361, 204] width 35 height 14
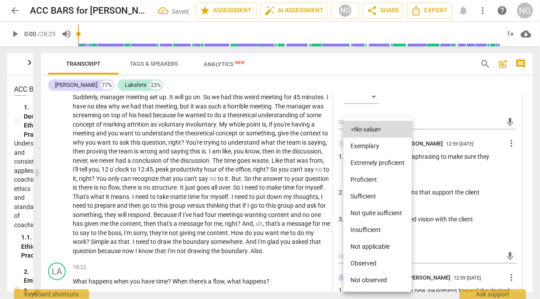
click at [374, 193] on li "Sufficient" at bounding box center [378, 196] width 68 height 17
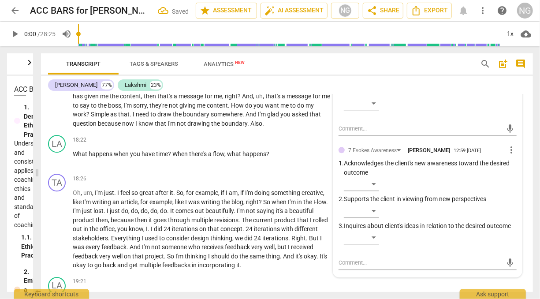
scroll to position [2831, 0]
click at [376, 191] on div "​" at bounding box center [361, 183] width 35 height 14
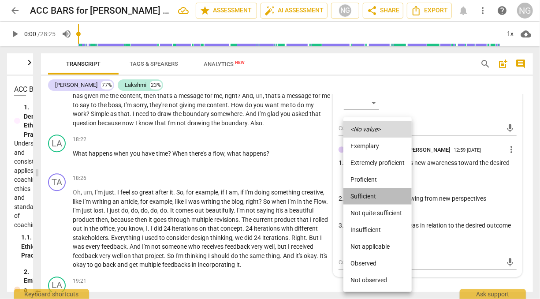
click at [374, 194] on li "Sufficient" at bounding box center [378, 196] width 68 height 17
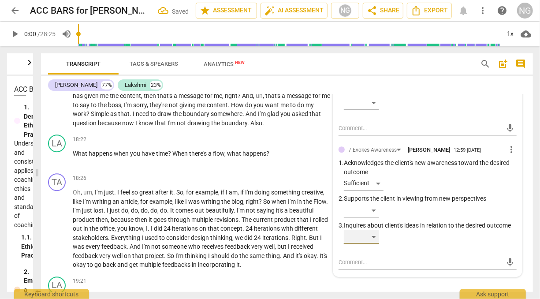
click at [377, 244] on div "​" at bounding box center [361, 237] width 35 height 14
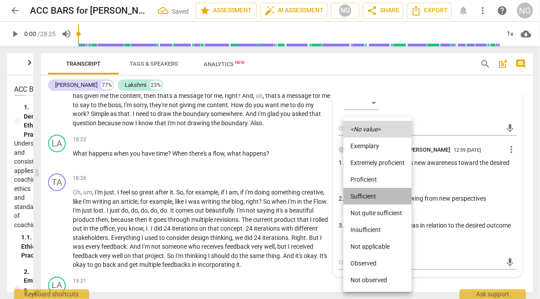
click at [378, 189] on li "Sufficient" at bounding box center [378, 196] width 68 height 17
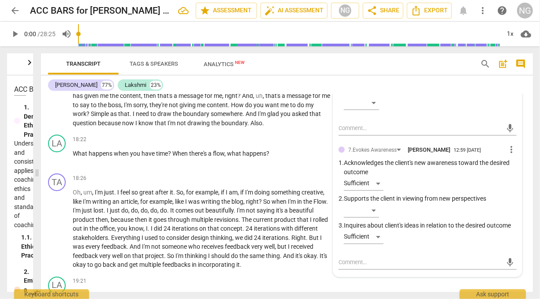
click at [432, 221] on div "​" at bounding box center [430, 212] width 173 height 18
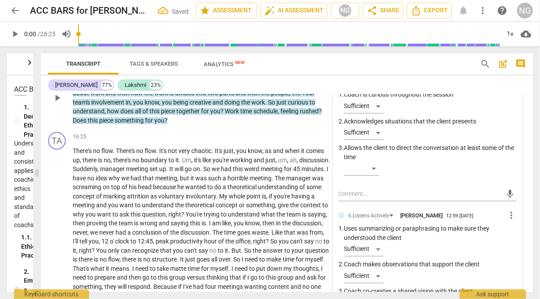
scroll to position [2619, 0]
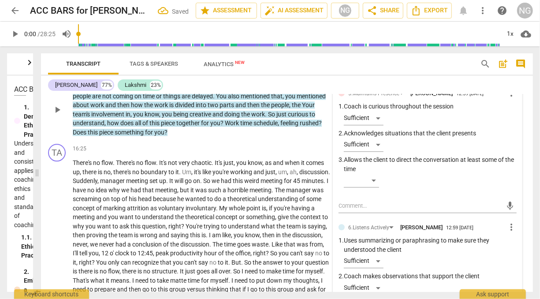
click at [257, 137] on p "You know , I heard you say about rushed . You know , you feel rushed . Um , you…" at bounding box center [202, 109] width 258 height 54
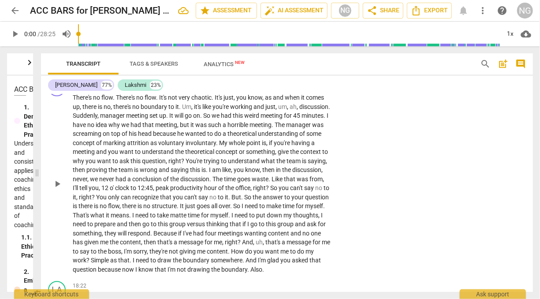
scroll to position [2691, 0]
